Goal: Task Accomplishment & Management: Manage account settings

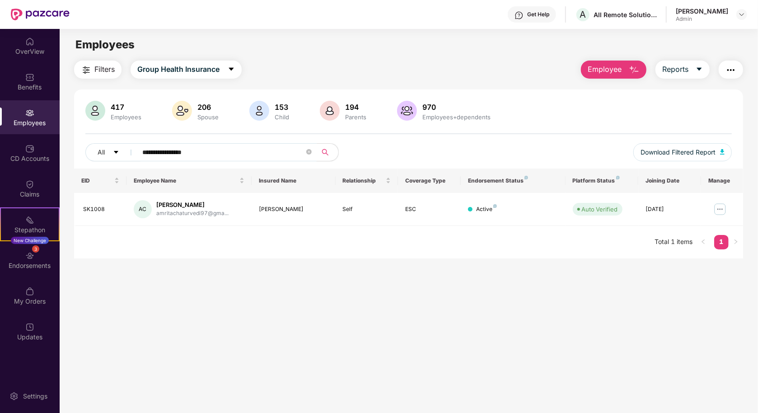
type input "**********"
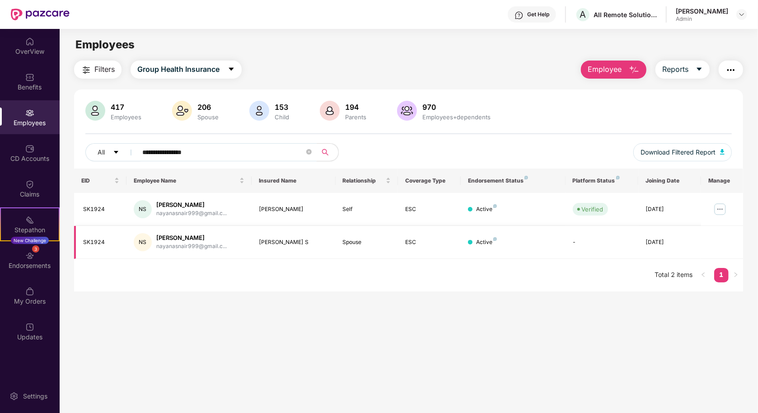
scroll to position [24, 0]
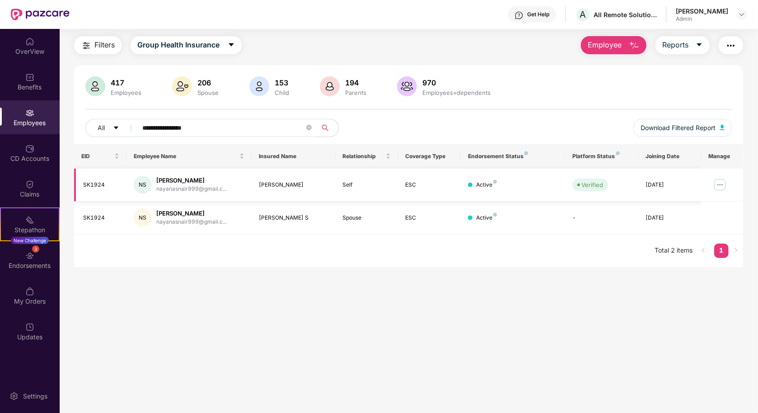
click at [721, 188] on img at bounding box center [720, 185] width 14 height 14
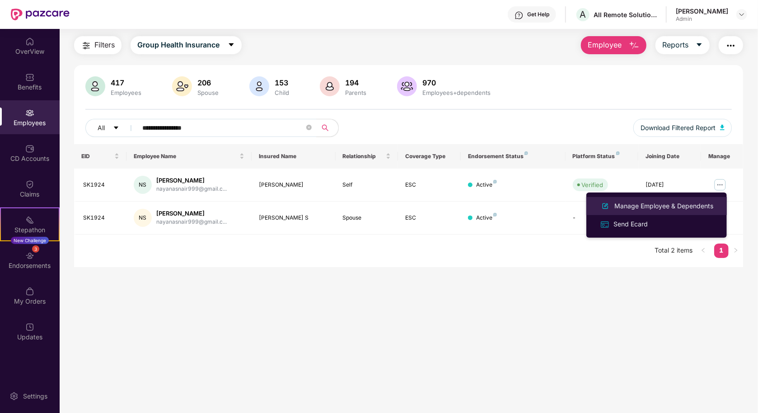
click at [683, 206] on div "Manage Employee & Dependents" at bounding box center [663, 206] width 103 height 10
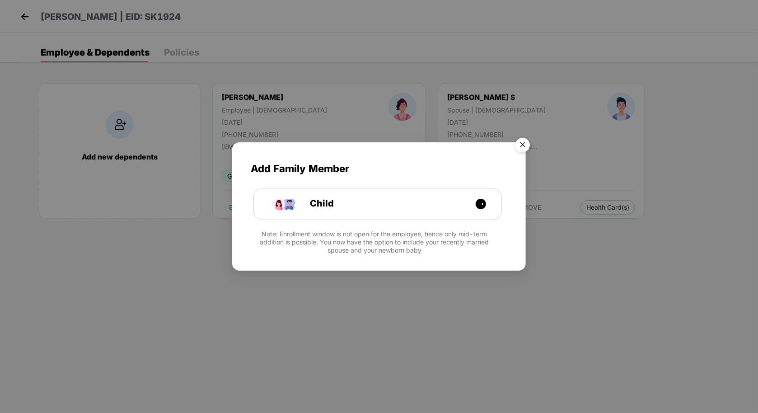
click at [524, 148] on img "Close" at bounding box center [522, 146] width 25 height 25
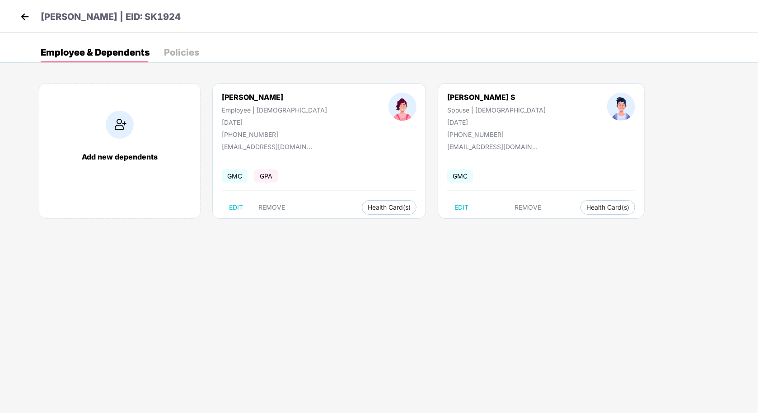
click at [196, 53] on div "Policies" at bounding box center [181, 52] width 35 height 9
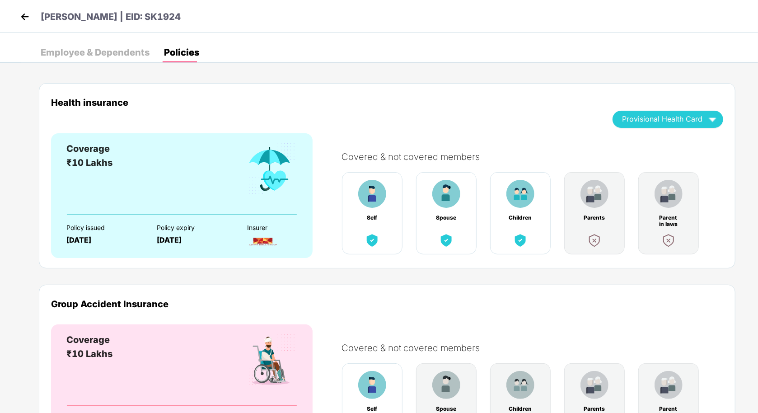
click at [115, 47] on div "Employee & Dependents" at bounding box center [95, 52] width 109 height 20
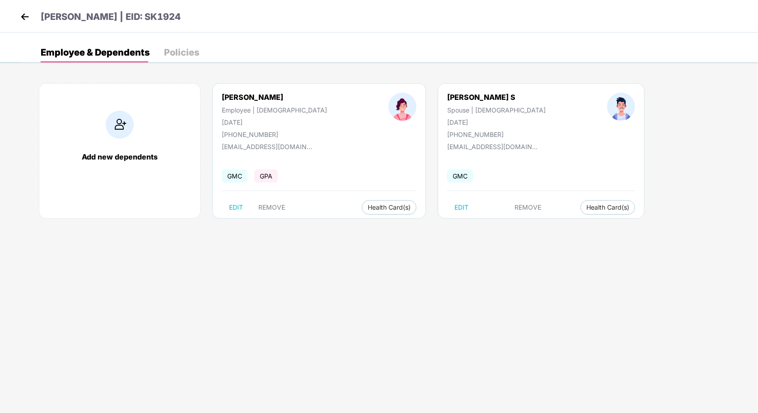
click at [29, 17] on img at bounding box center [25, 17] width 14 height 14
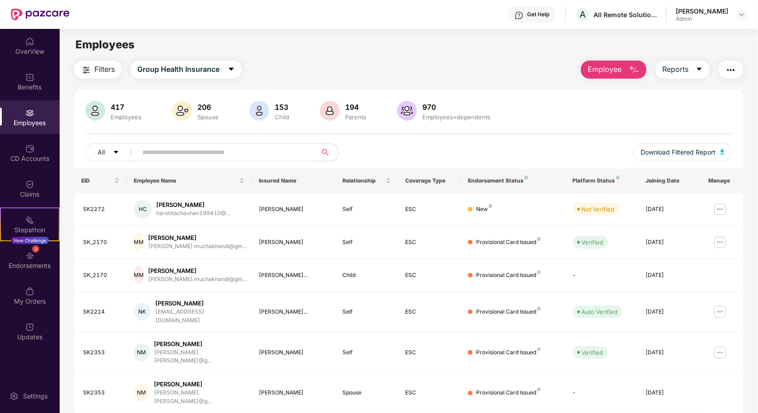
click at [212, 157] on input "text" at bounding box center [223, 152] width 162 height 14
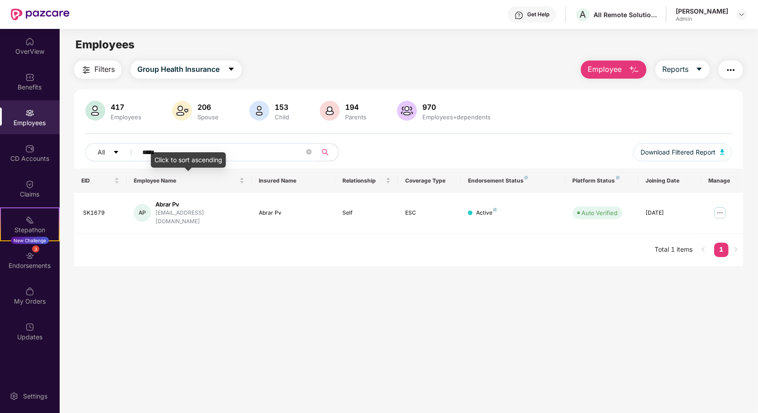
paste input "**"
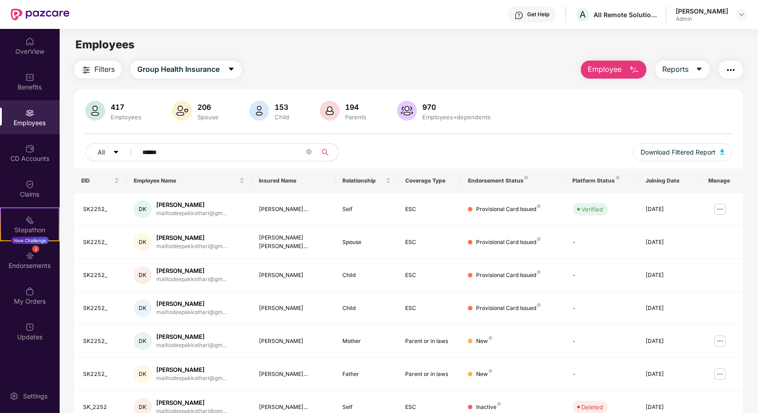
scroll to position [74, 0]
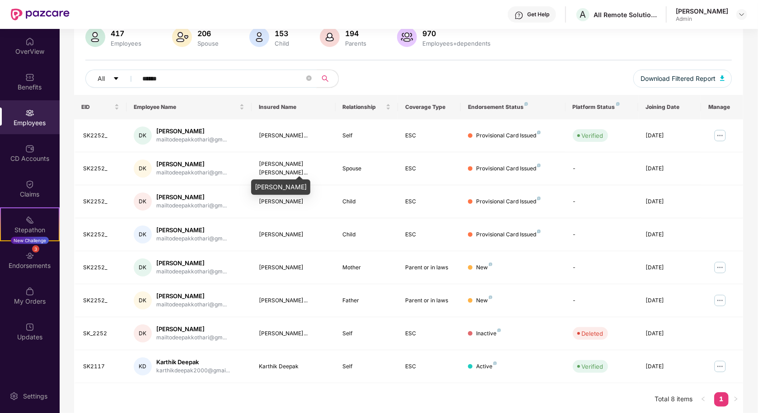
type input "******"
click at [289, 185] on div "[PERSON_NAME]" at bounding box center [280, 186] width 59 height 15
copy div "[PERSON_NAME]"
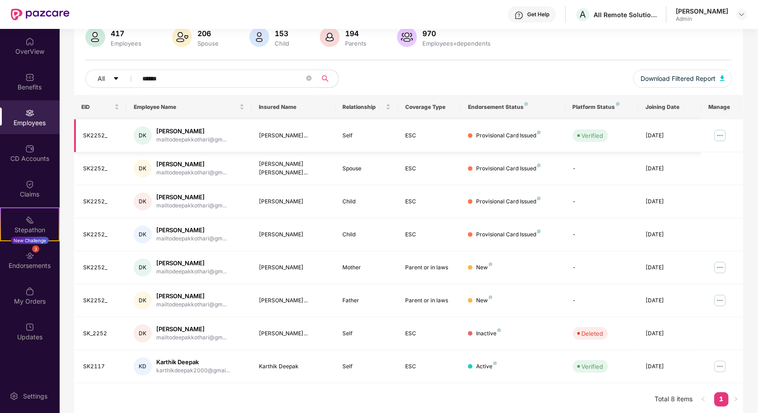
click at [724, 128] on img at bounding box center [720, 135] width 14 height 14
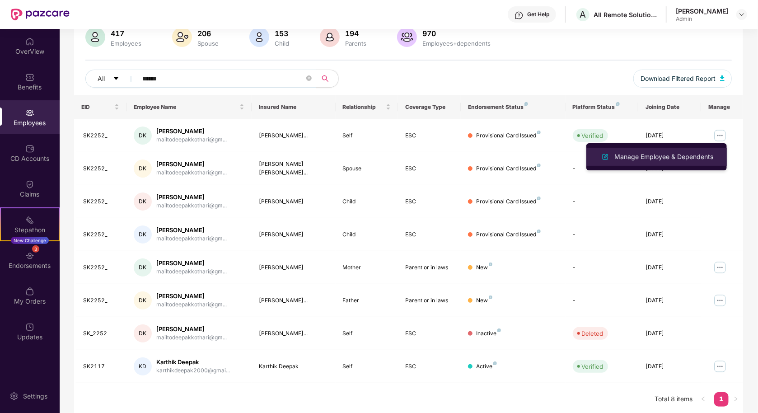
click at [696, 151] on div "Manage Employee & Dependents" at bounding box center [656, 156] width 117 height 11
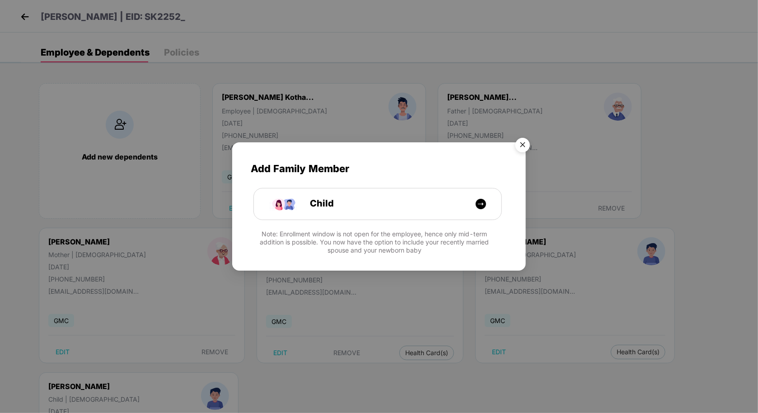
click at [526, 142] on img "Close" at bounding box center [522, 146] width 25 height 25
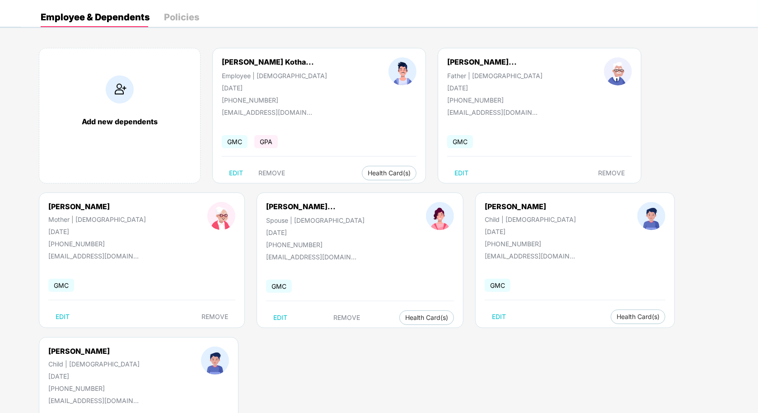
scroll to position [54, 0]
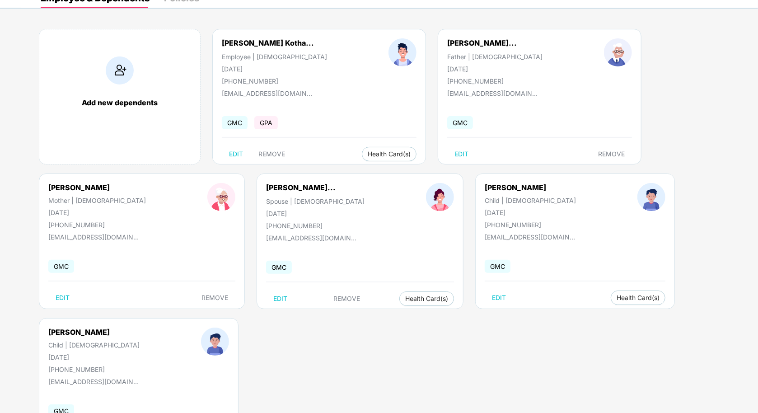
click at [485, 184] on div "[PERSON_NAME]" at bounding box center [530, 187] width 91 height 9
copy div "[PERSON_NAME]"
click at [82, 330] on div "[PERSON_NAME]" at bounding box center [93, 331] width 91 height 9
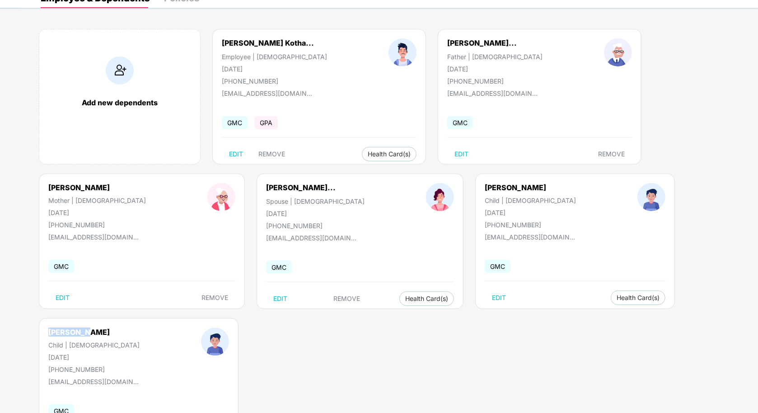
click at [82, 330] on div "[PERSON_NAME]" at bounding box center [93, 331] width 91 height 9
copy div "[PERSON_NAME]"
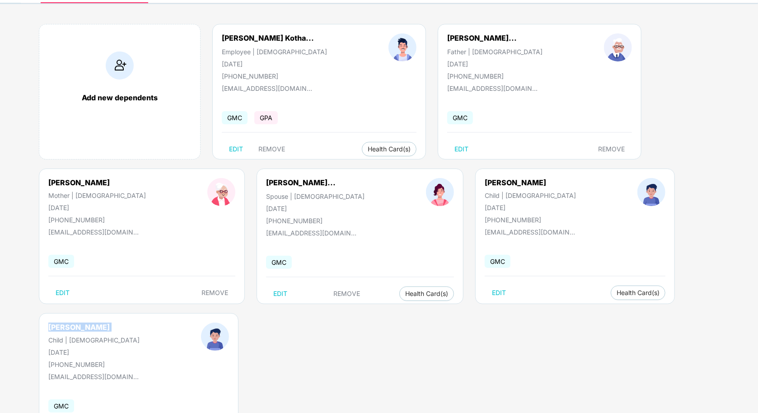
scroll to position [50, 0]
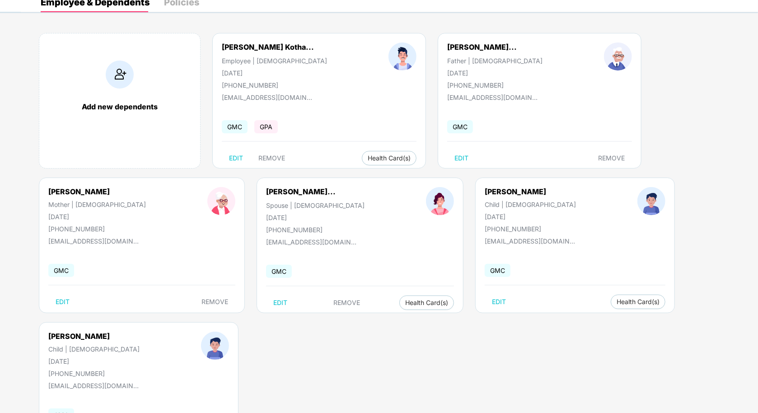
click at [462, 40] on div "[PERSON_NAME]... Father | [DEMOGRAPHIC_DATA] [DATE] [PHONE_NUMBER] [EMAIL_ADDRE…" at bounding box center [540, 101] width 204 height 136
copy div "[PERSON_NAME]..."
click at [91, 194] on div "[PERSON_NAME]" at bounding box center [97, 191] width 98 height 9
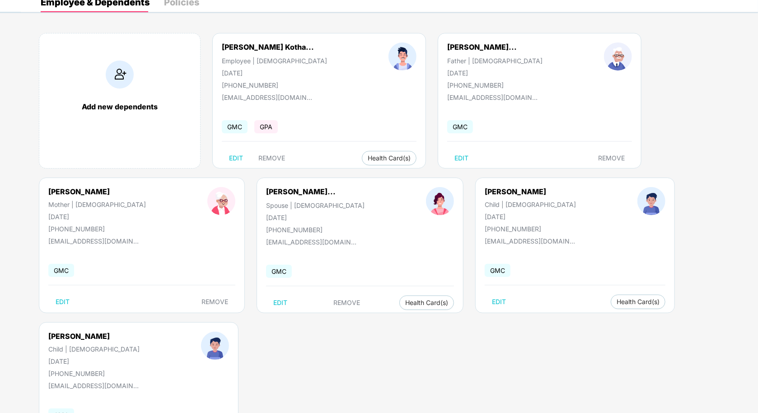
click at [91, 194] on div "[PERSON_NAME]" at bounding box center [97, 191] width 98 height 9
copy div "[PERSON_NAME]"
